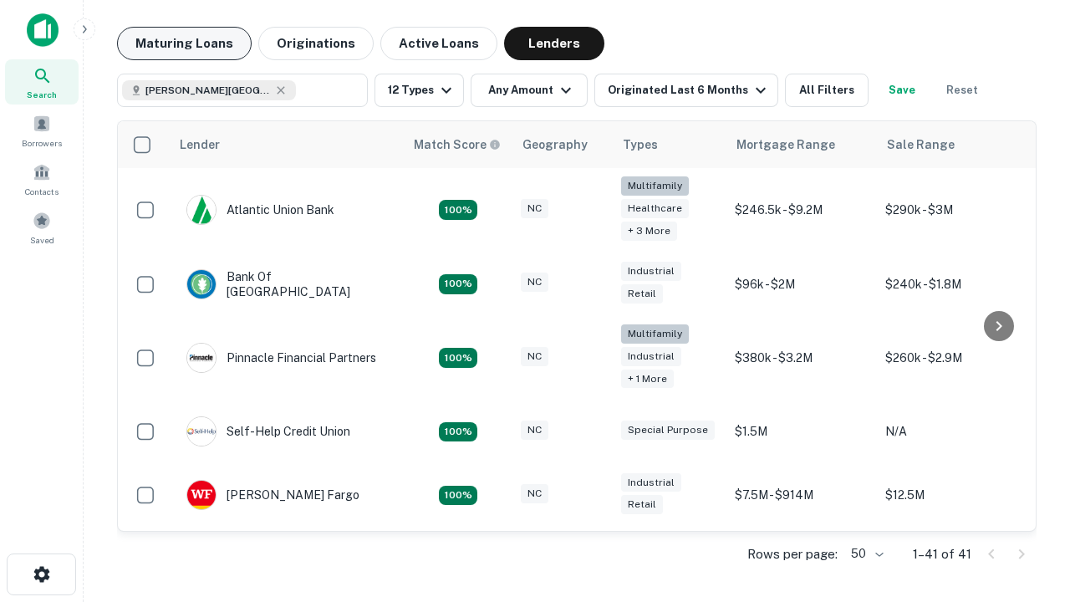
click at [184, 43] on button "Maturing Loans" at bounding box center [184, 43] width 135 height 33
